Goal: Check status: Check status

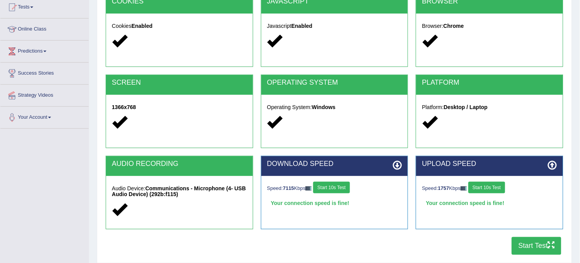
scroll to position [86, 0]
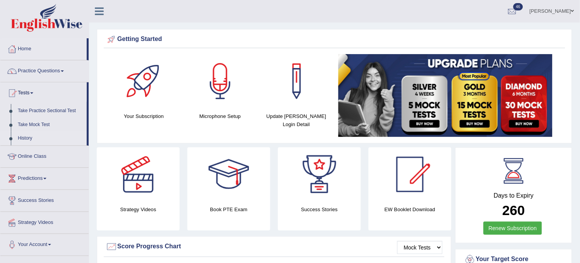
click at [27, 138] on link "History" at bounding box center [50, 139] width 72 height 14
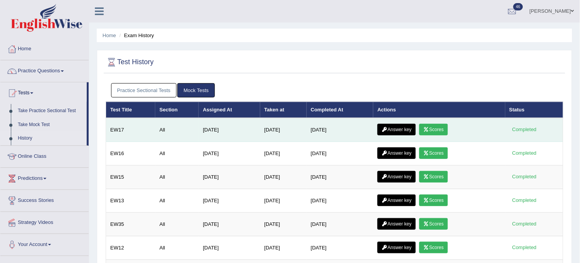
click at [443, 126] on link "Scores" at bounding box center [434, 130] width 29 height 12
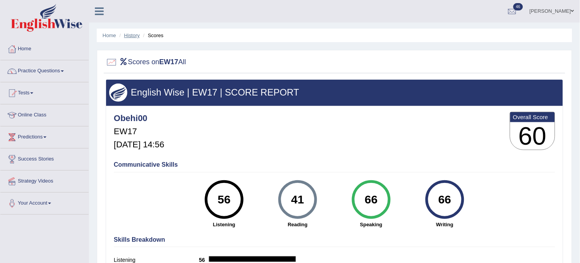
click at [134, 35] on link "History" at bounding box center [131, 36] width 15 height 6
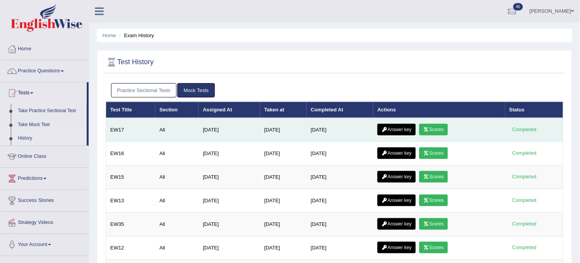
click at [392, 129] on link "Answer key" at bounding box center [397, 130] width 38 height 12
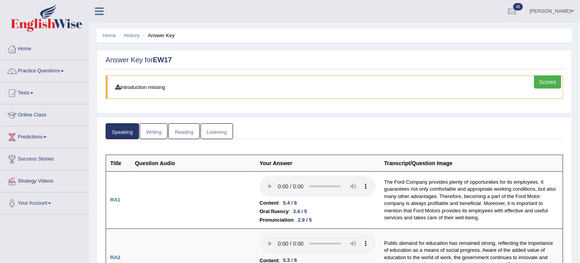
click at [157, 129] on link "Writing" at bounding box center [154, 132] width 28 height 16
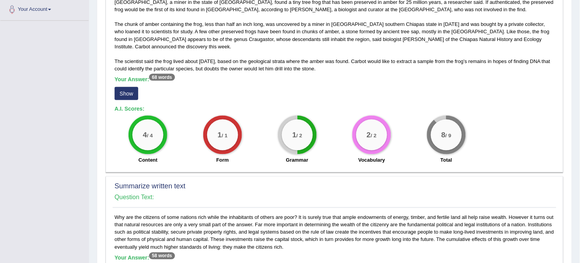
scroll to position [215, 0]
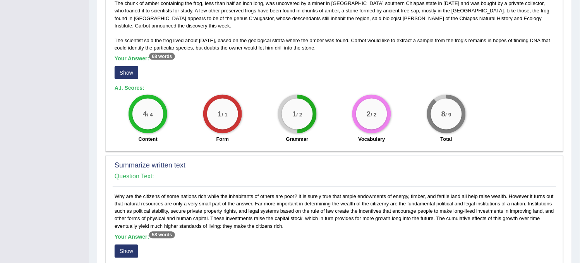
click at [128, 74] on button "Show" at bounding box center [127, 72] width 24 height 13
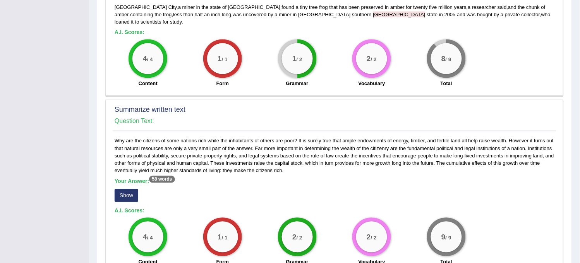
scroll to position [301, 0]
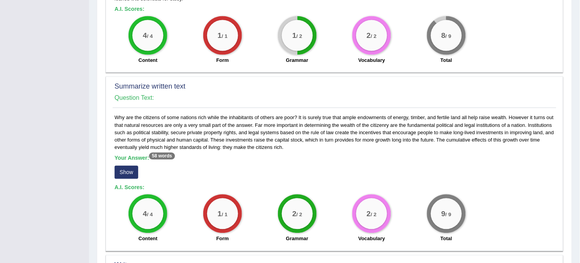
click at [131, 166] on button "Show" at bounding box center [127, 172] width 24 height 13
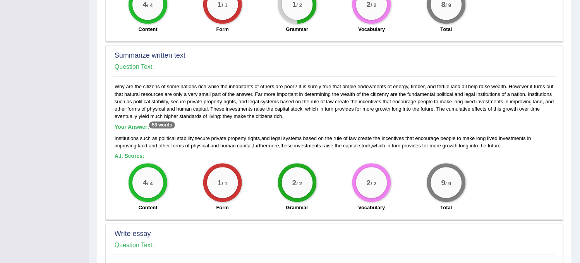
scroll to position [515, 0]
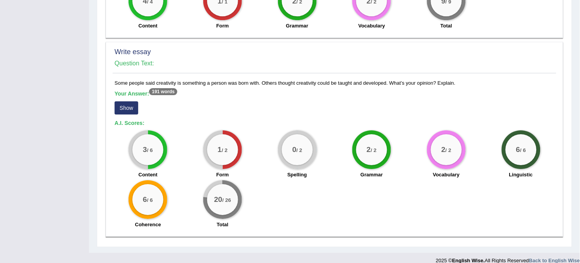
click at [122, 102] on button "Show" at bounding box center [127, 108] width 24 height 13
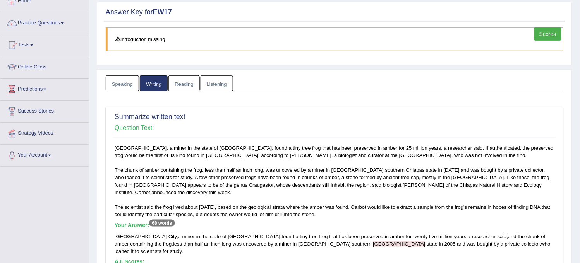
scroll to position [0, 0]
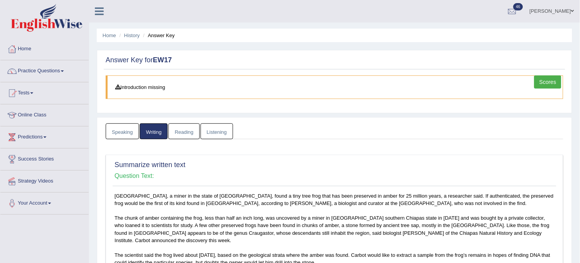
click at [188, 137] on link "Reading" at bounding box center [184, 132] width 31 height 16
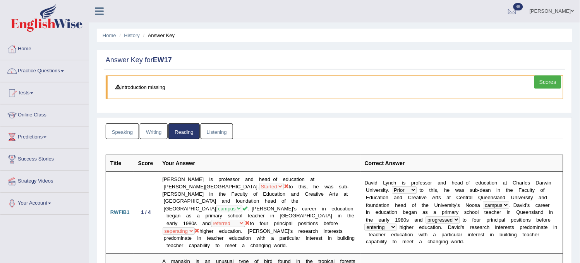
click at [212, 131] on link "Listening" at bounding box center [217, 132] width 33 height 16
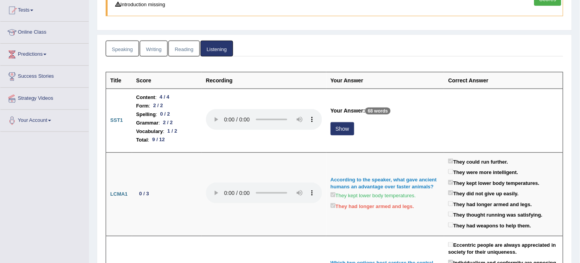
scroll to position [86, 0]
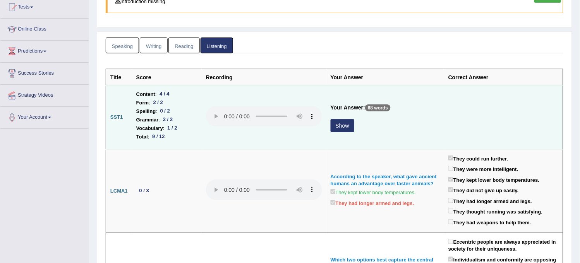
click at [340, 129] on button "Show" at bounding box center [343, 125] width 24 height 13
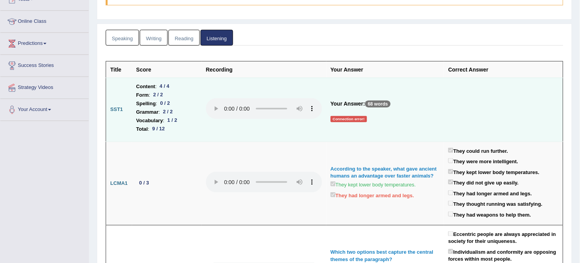
scroll to position [0, 0]
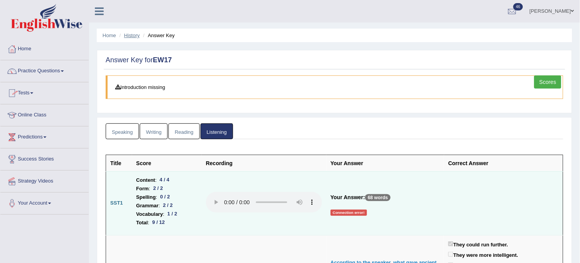
click at [133, 35] on link "History" at bounding box center [131, 36] width 15 height 6
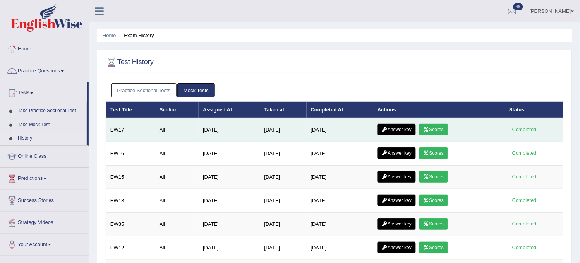
click at [448, 134] on link "Scores" at bounding box center [434, 130] width 29 height 12
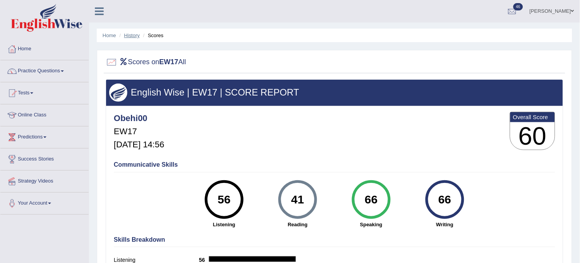
click at [132, 35] on link "History" at bounding box center [131, 36] width 15 height 6
click at [136, 36] on link "History" at bounding box center [131, 36] width 15 height 6
click at [138, 36] on link "History" at bounding box center [131, 36] width 15 height 6
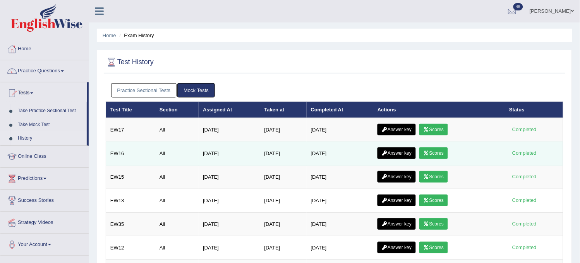
click at [431, 150] on link "Scores" at bounding box center [434, 154] width 29 height 12
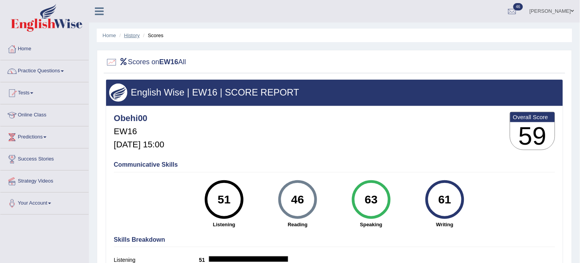
click at [129, 34] on link "History" at bounding box center [131, 36] width 15 height 6
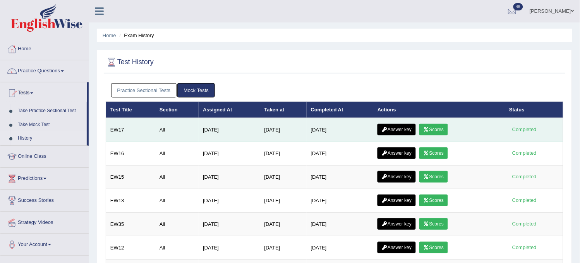
click at [430, 127] on icon at bounding box center [427, 129] width 6 height 5
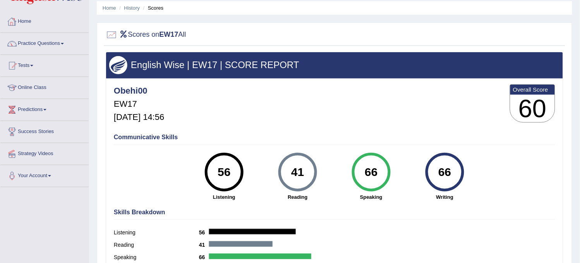
scroll to position [43, 0]
